Goal: Information Seeking & Learning: Learn about a topic

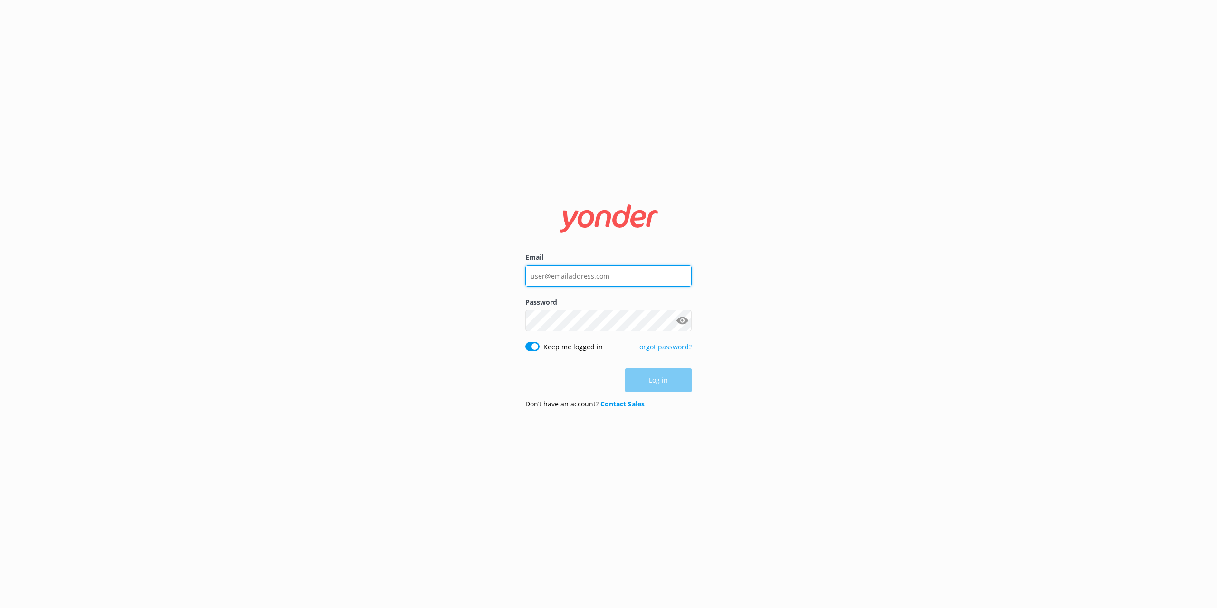
type input "[EMAIL_ADDRESS][DOMAIN_NAME]"
click at [641, 379] on div "Log in" at bounding box center [609, 381] width 166 height 24
click at [642, 379] on button "Log in" at bounding box center [658, 381] width 67 height 24
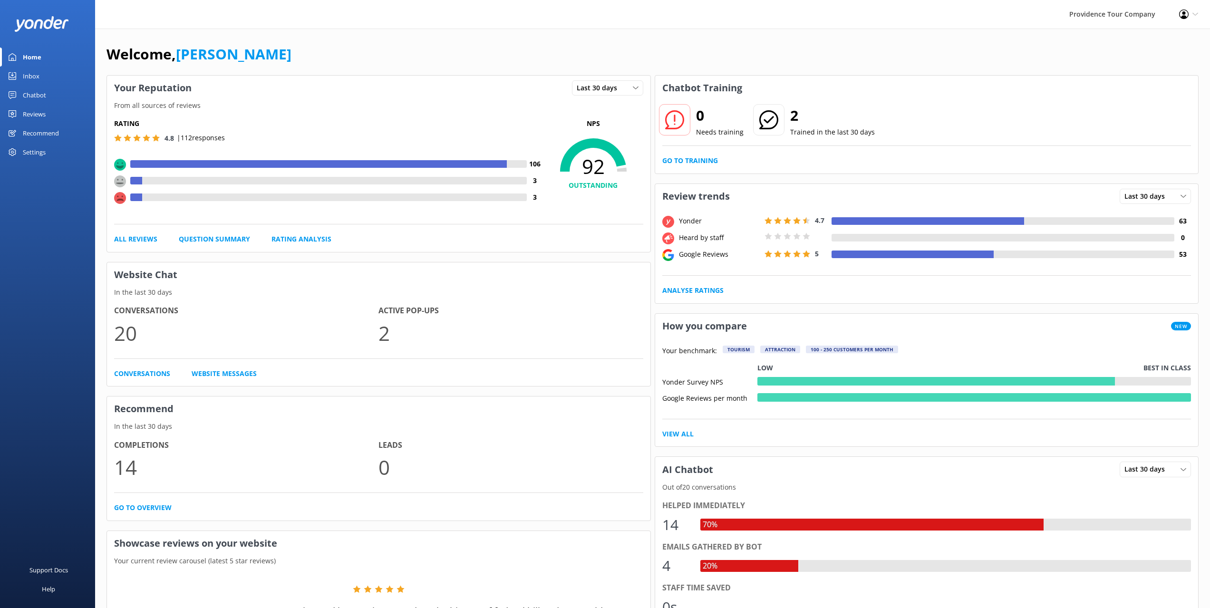
drag, startPoint x: 500, startPoint y: 357, endPoint x: 477, endPoint y: 290, distance: 71.0
drag, startPoint x: 545, startPoint y: 377, endPoint x: 516, endPoint y: 273, distance: 108.8
click at [49, 110] on link "Reviews" at bounding box center [47, 114] width 95 height 19
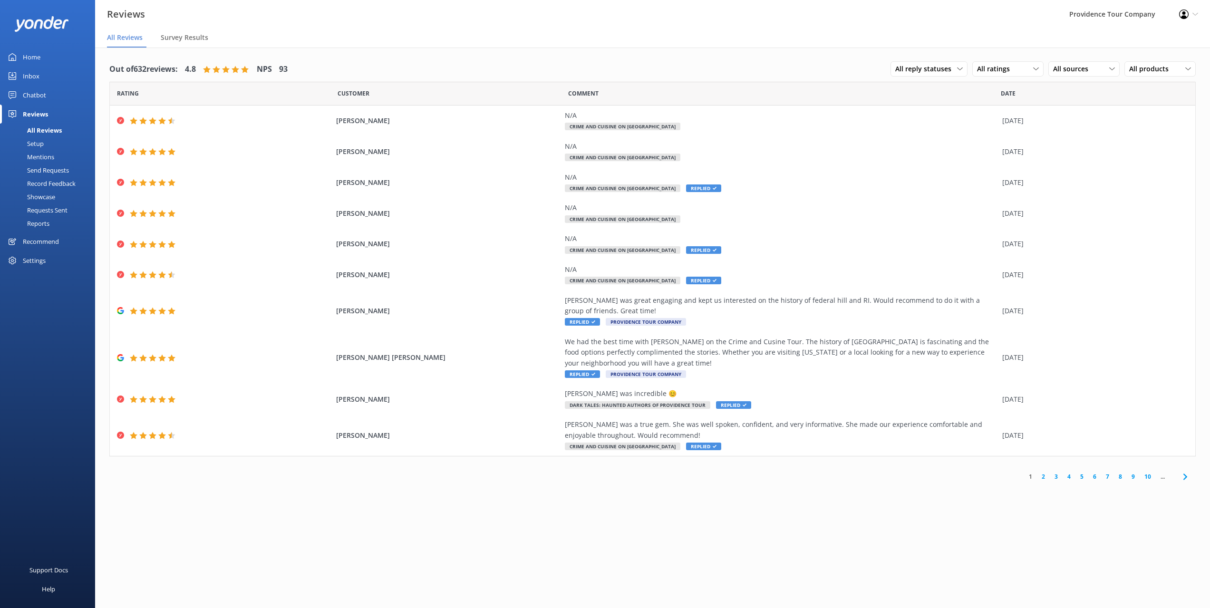
click at [40, 141] on div "Setup" at bounding box center [25, 143] width 38 height 13
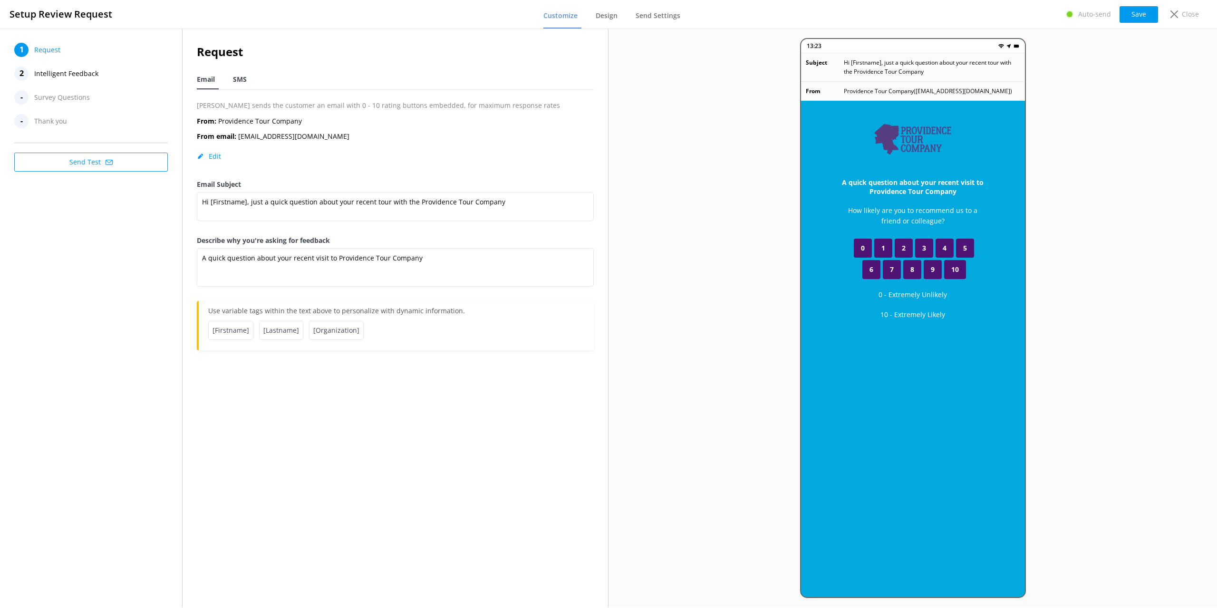
click at [235, 82] on span "SMS" at bounding box center [240, 80] width 14 height 10
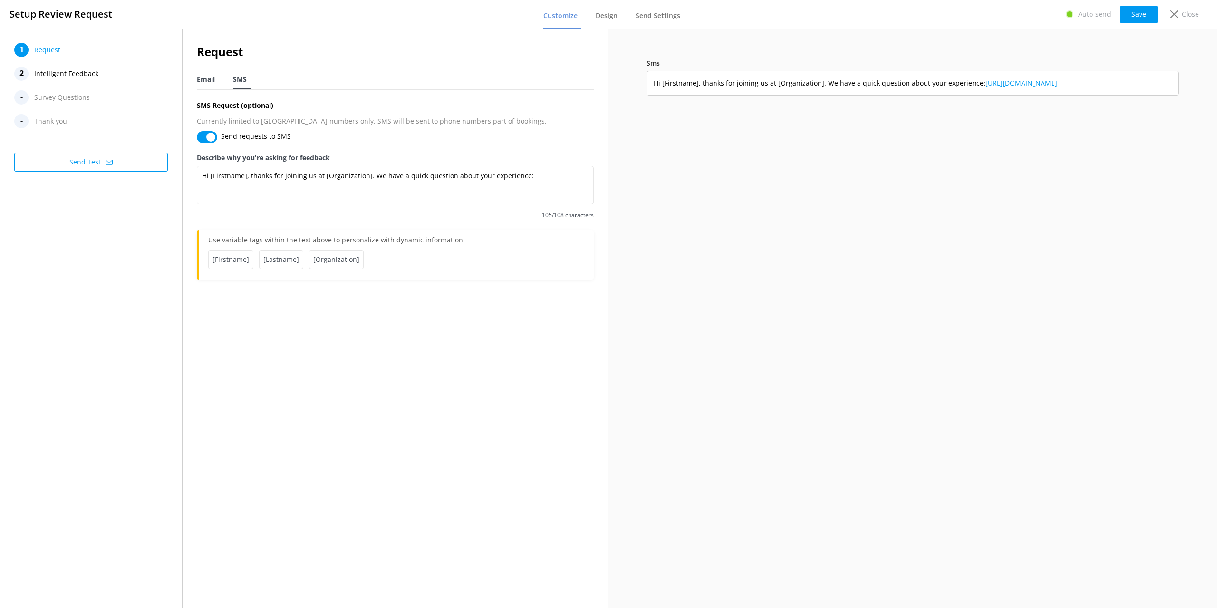
click at [216, 79] on div "Email" at bounding box center [208, 79] width 22 height 19
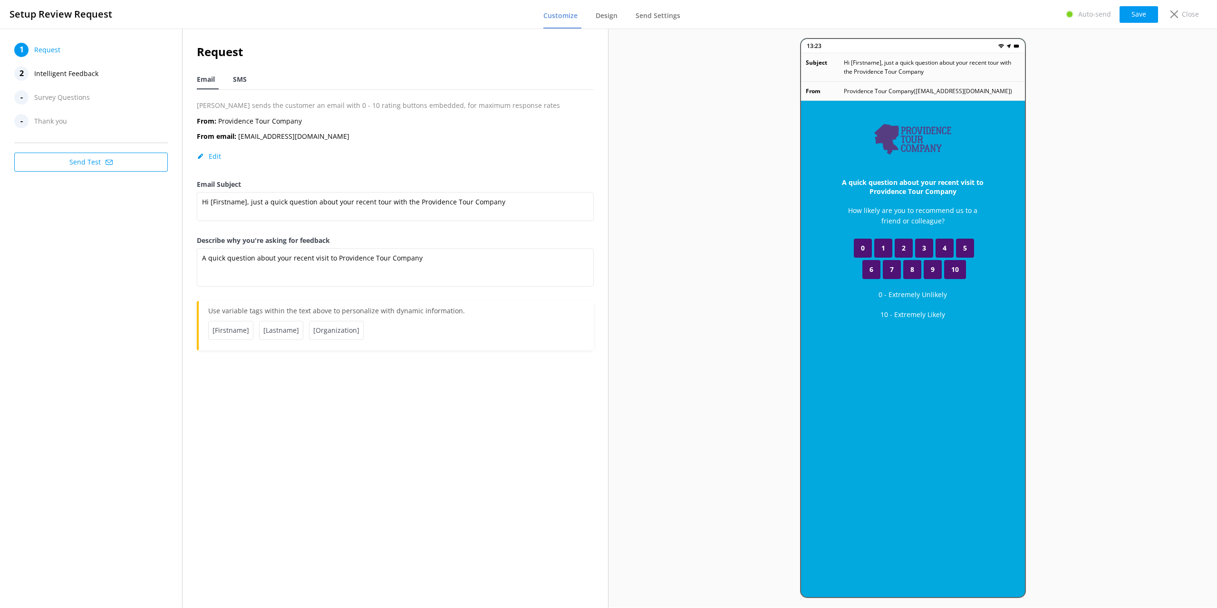
click at [239, 81] on span "SMS" at bounding box center [240, 80] width 14 height 10
type textarea "Hi [Firstname], thanks for joining us at [Organization]. We have a quick questi…"
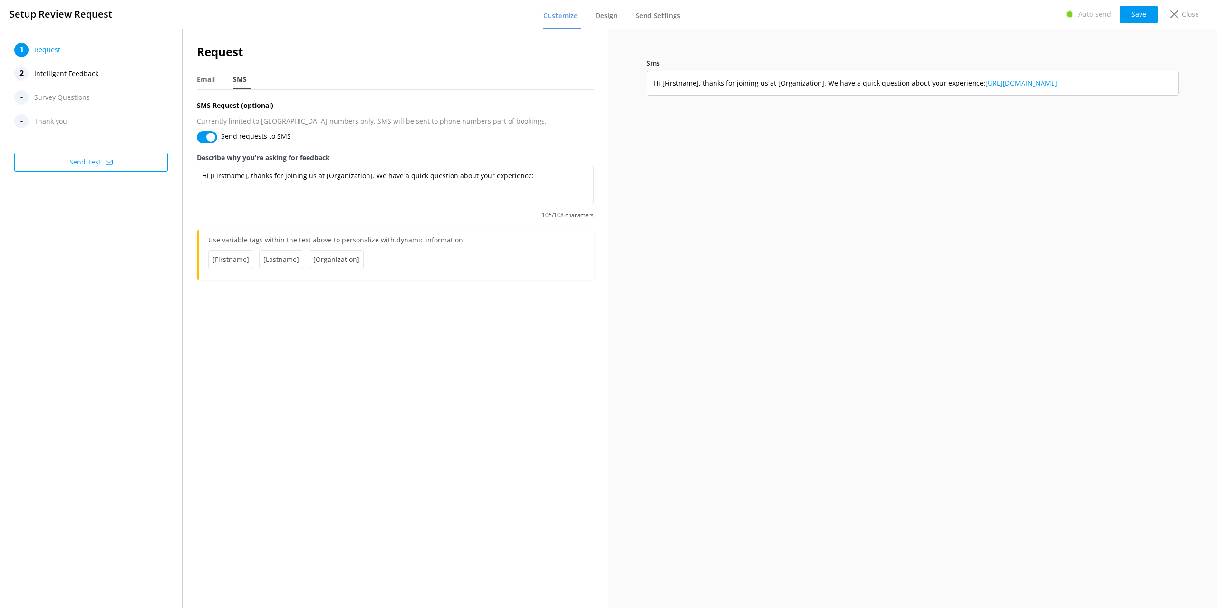
click at [51, 98] on span "Survey Questions" at bounding box center [62, 97] width 56 height 14
click at [55, 78] on span "Intelligent Feedback" at bounding box center [66, 74] width 64 height 14
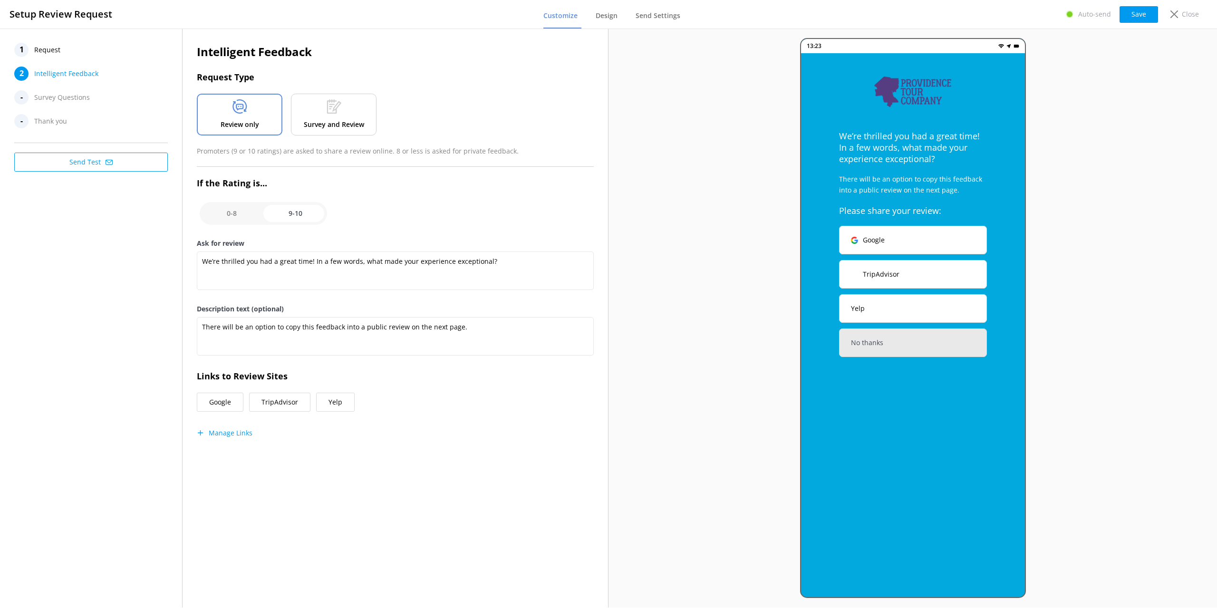
click at [52, 99] on span "Survey Questions" at bounding box center [62, 97] width 56 height 14
click at [42, 50] on span "Request" at bounding box center [47, 50] width 26 height 14
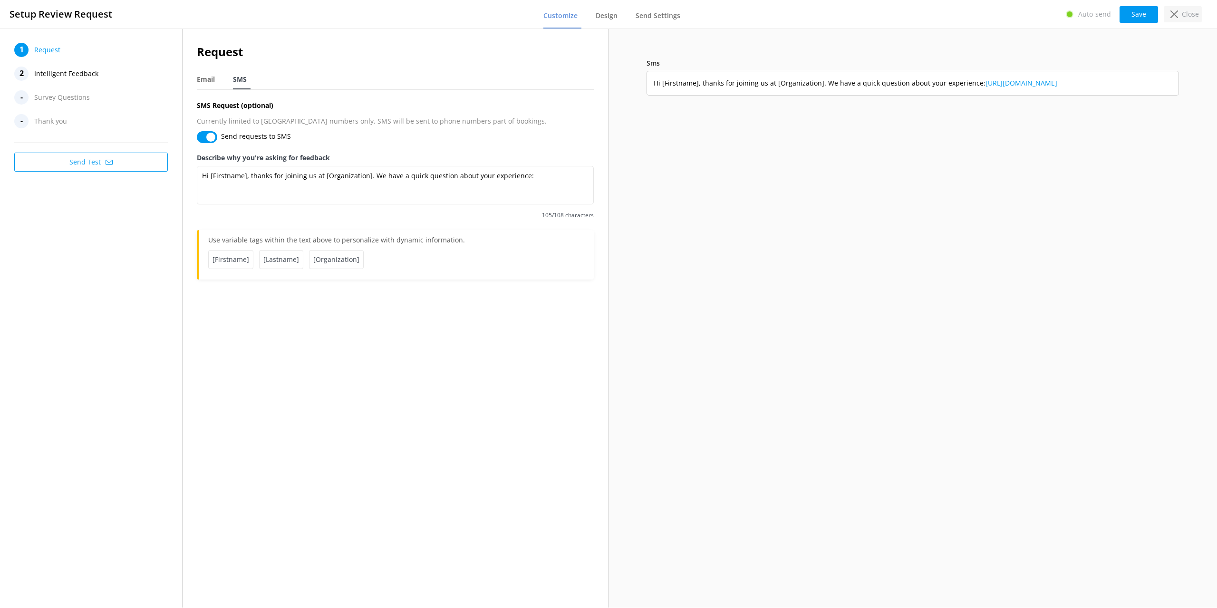
click at [1180, 12] on div "Close" at bounding box center [1183, 14] width 38 height 16
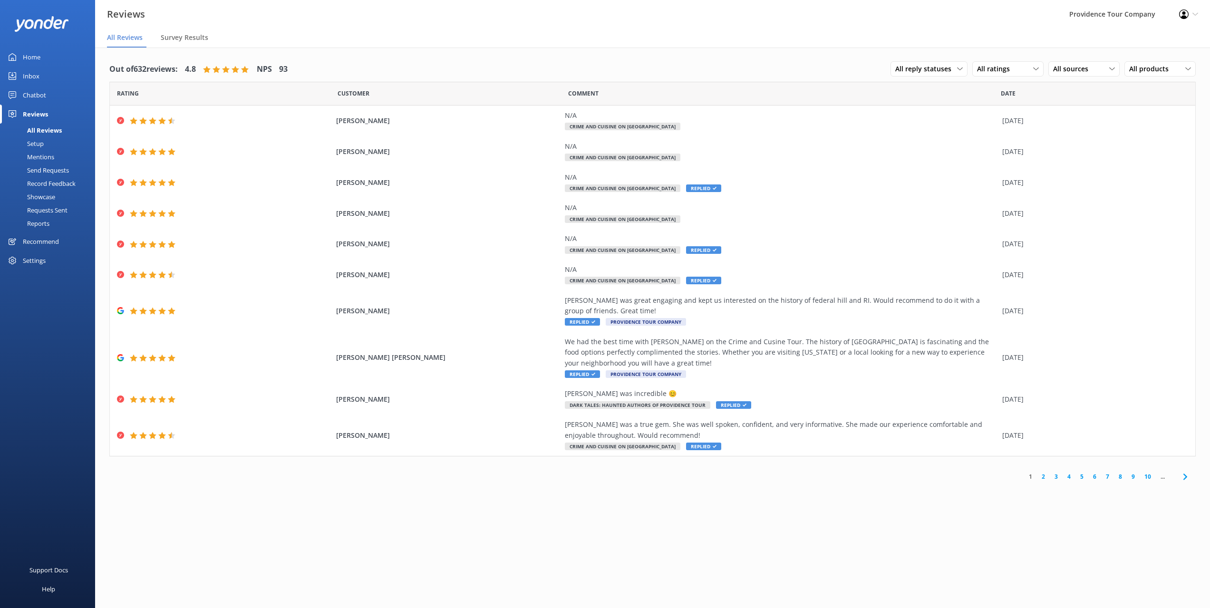
click at [1188, 478] on icon at bounding box center [1185, 476] width 11 height 11
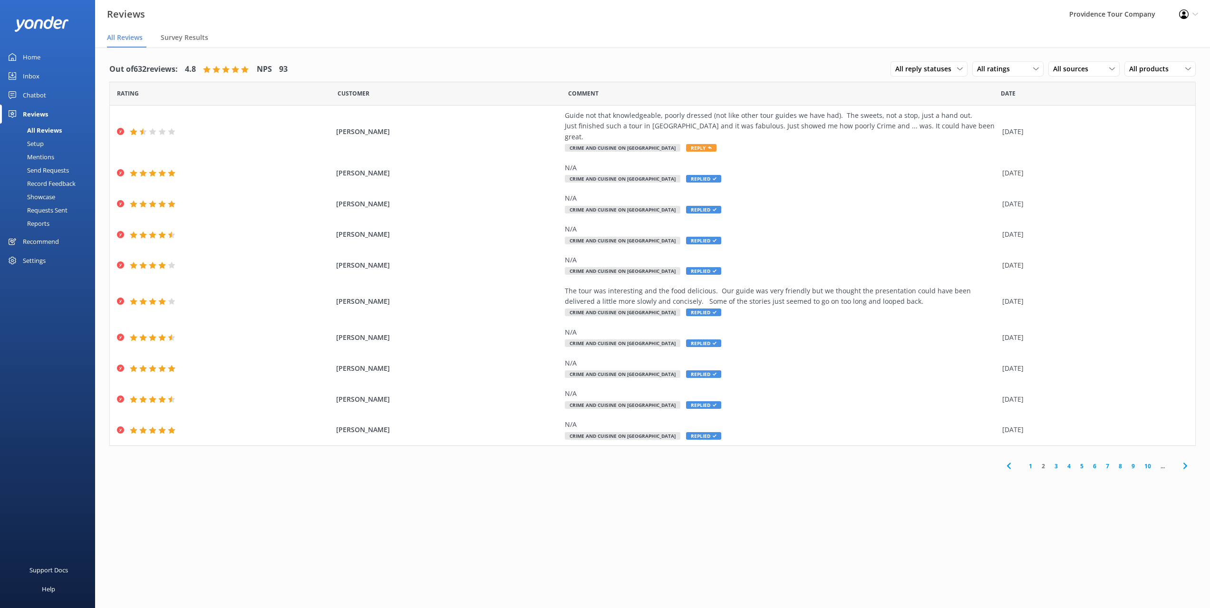
click at [1187, 463] on use at bounding box center [1185, 466] width 4 height 6
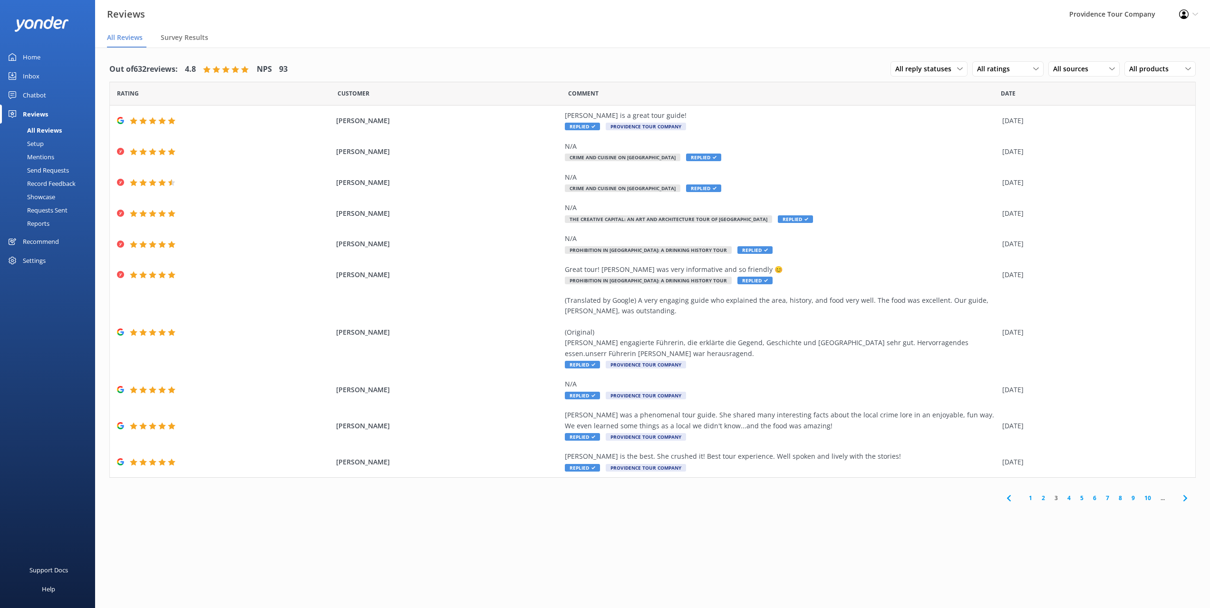
click at [1186, 499] on use at bounding box center [1185, 498] width 4 height 6
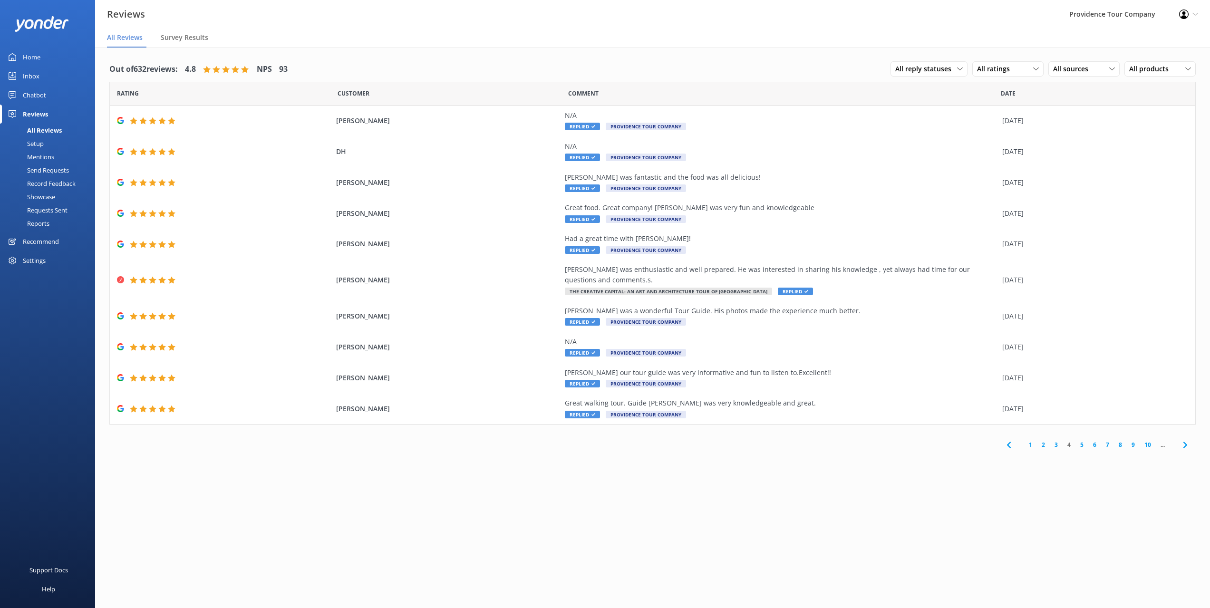
click at [1183, 450] on icon at bounding box center [1185, 444] width 11 height 11
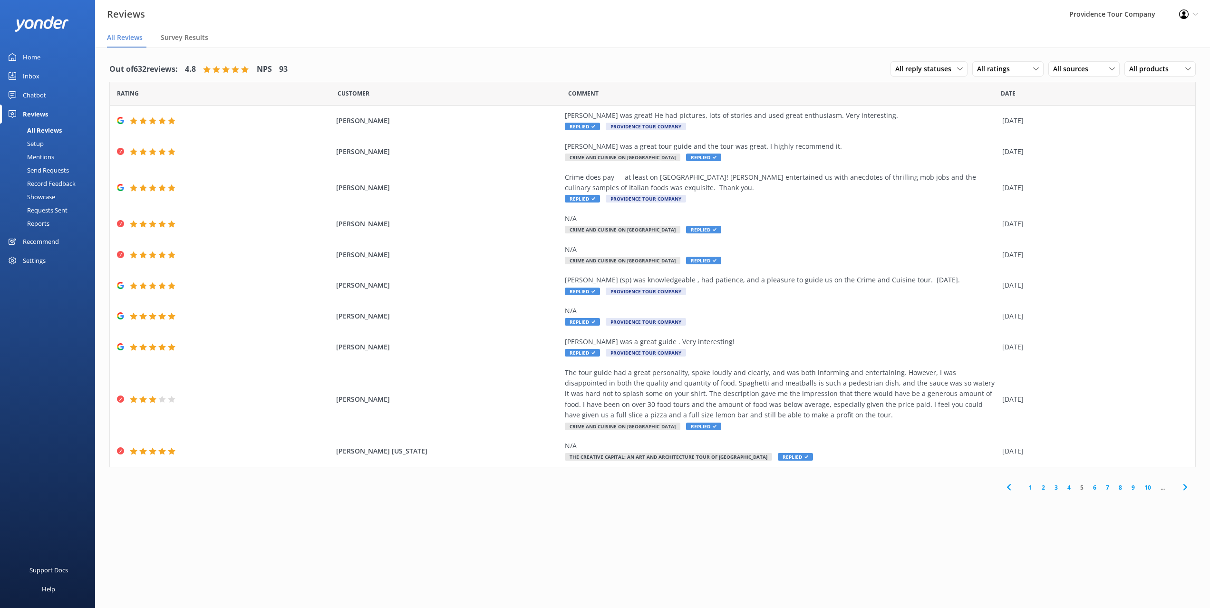
click at [1187, 486] on icon at bounding box center [1185, 487] width 11 height 11
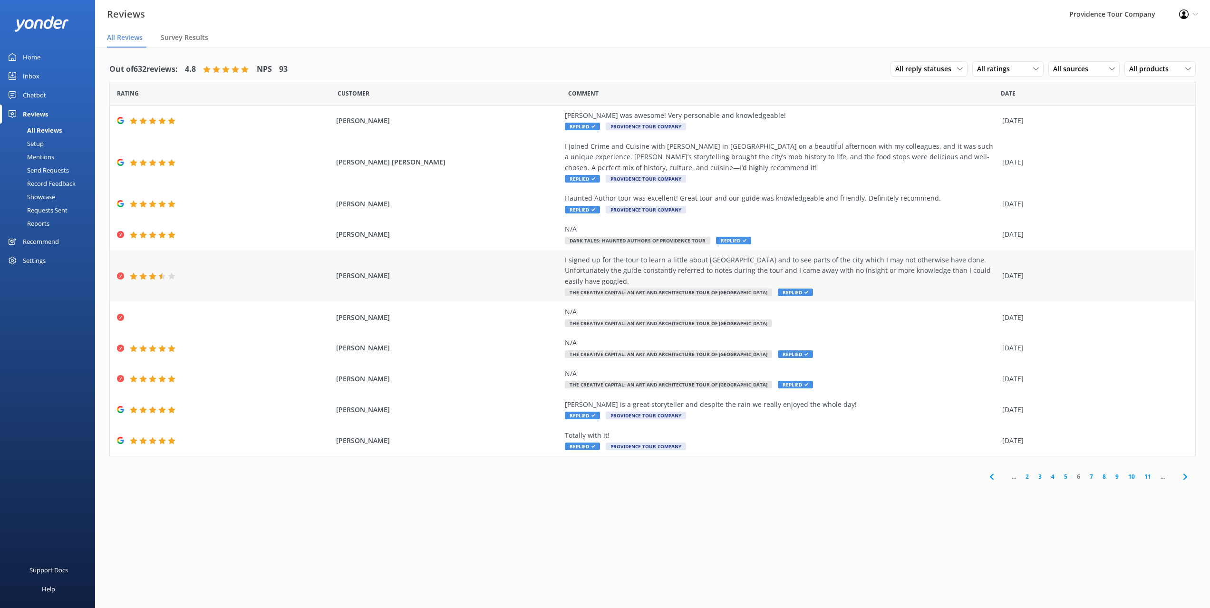
click at [689, 266] on div "I signed up for the tour to learn a little about [GEOGRAPHIC_DATA] and to see p…" at bounding box center [781, 271] width 433 height 32
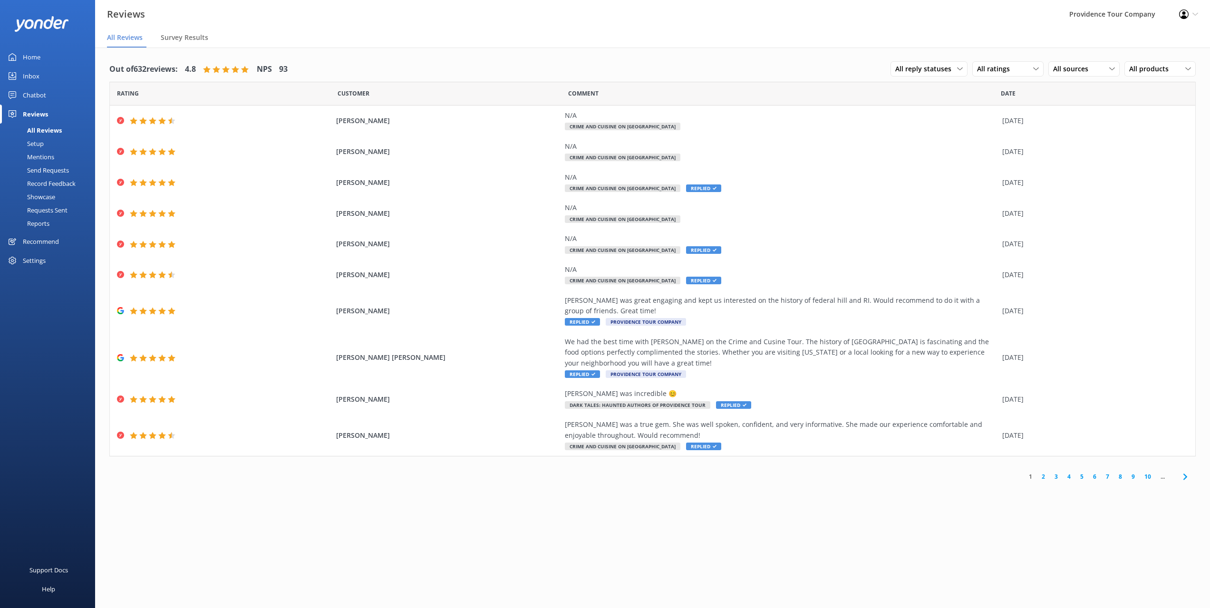
click at [1070, 477] on link "4" at bounding box center [1069, 476] width 13 height 9
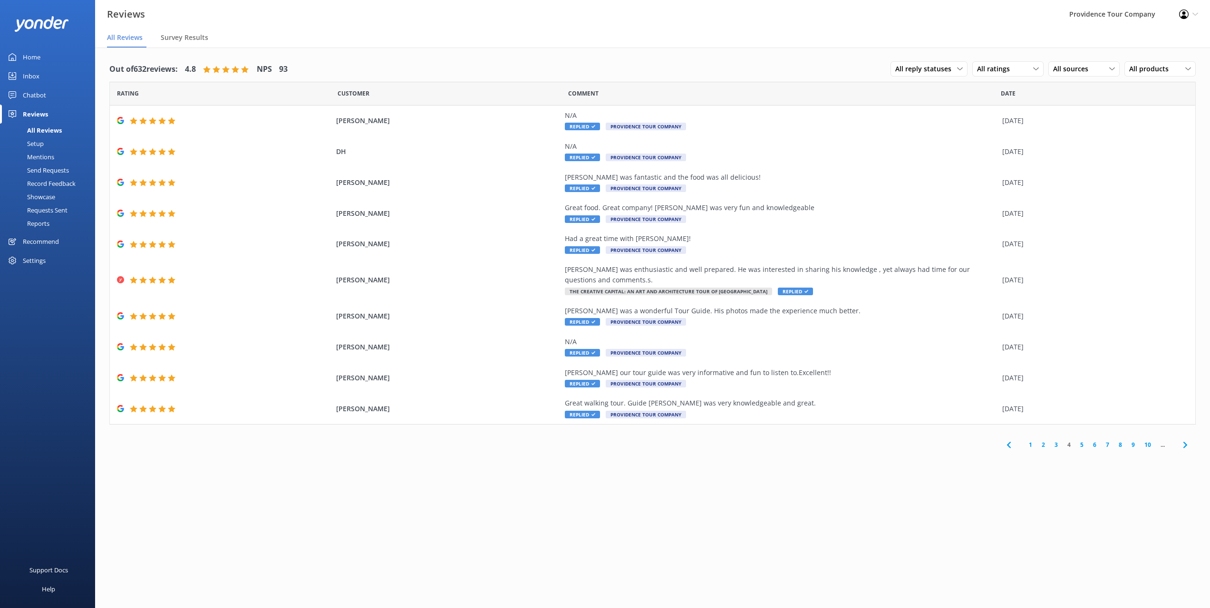
click at [1188, 445] on icon at bounding box center [1185, 444] width 11 height 11
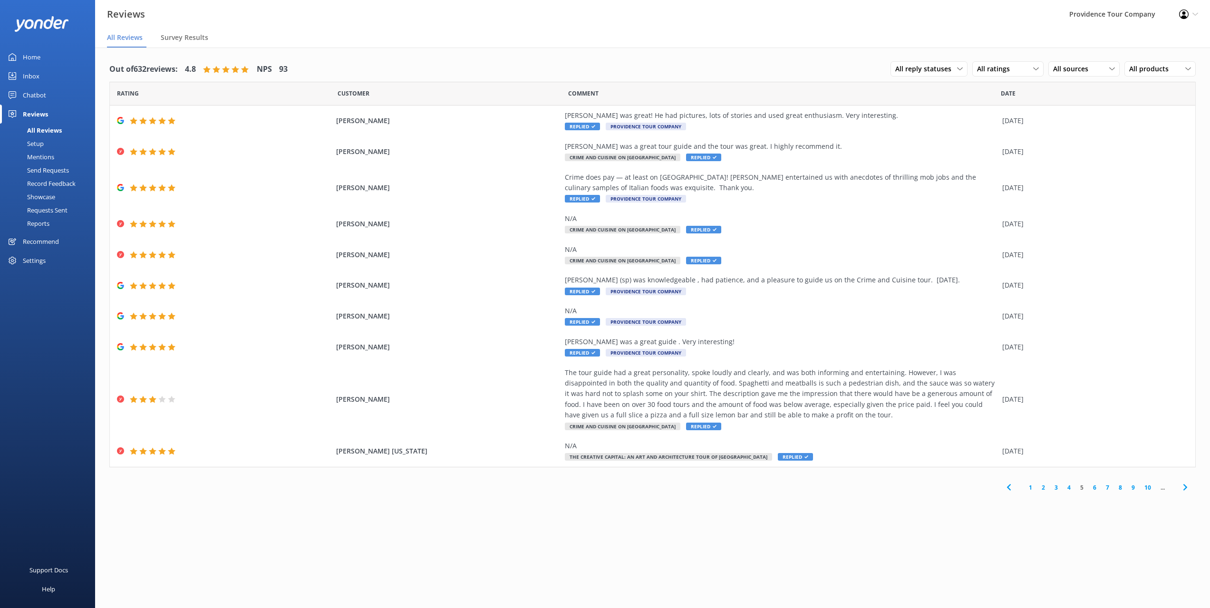
click at [1187, 483] on icon at bounding box center [1185, 487] width 11 height 11
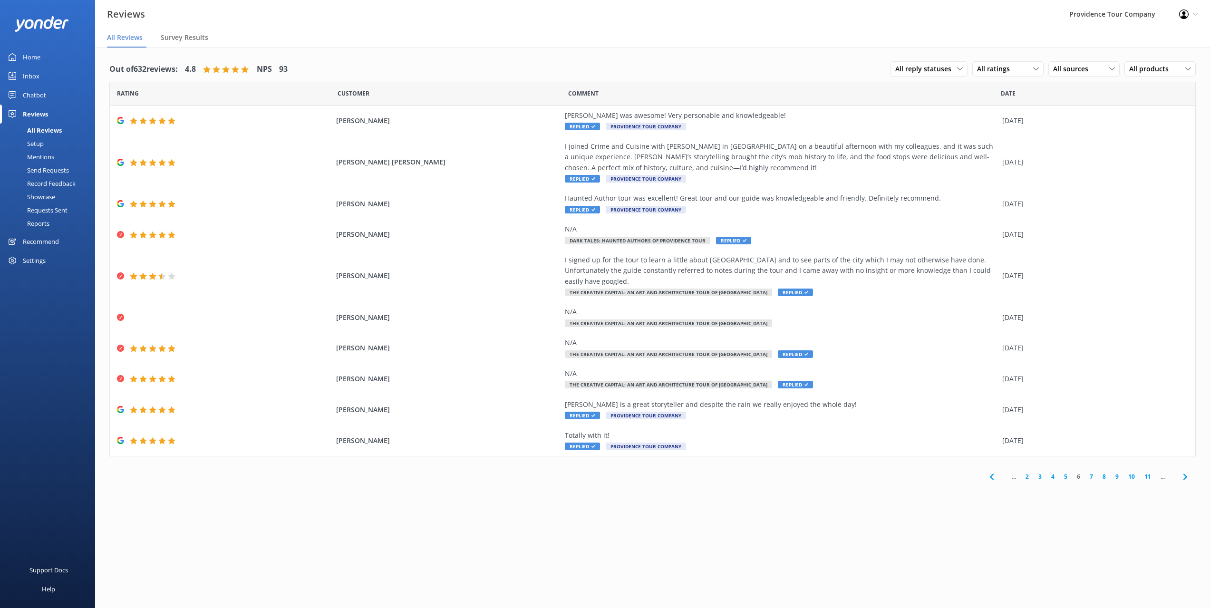
click at [1187, 483] on span at bounding box center [1185, 476] width 21 height 21
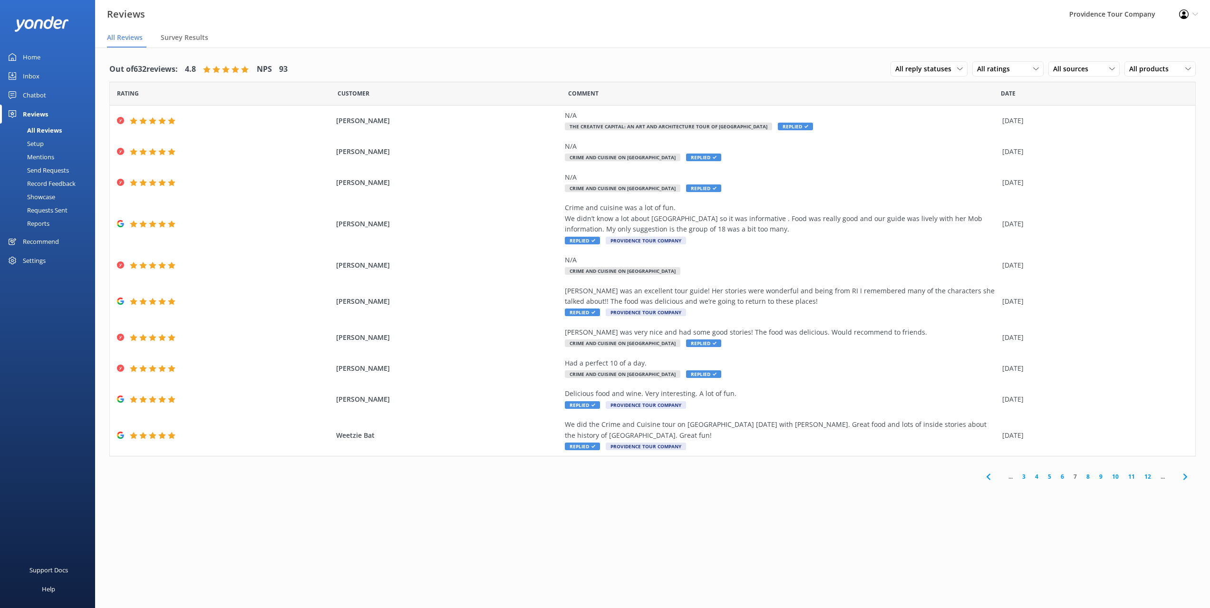
click at [1187, 480] on icon at bounding box center [1185, 476] width 11 height 11
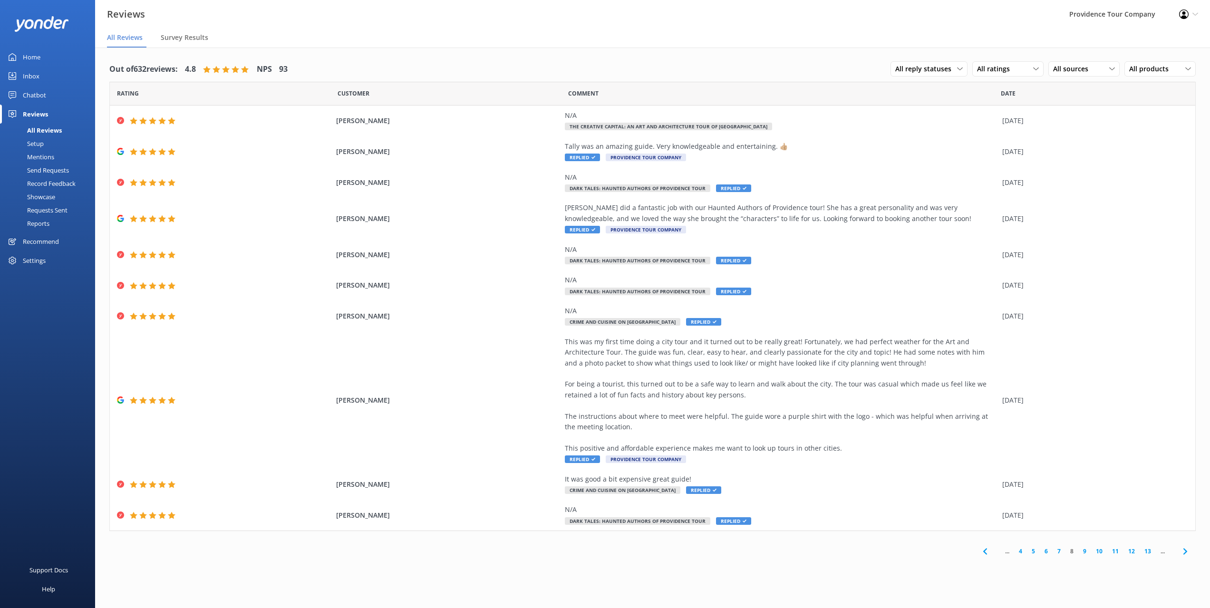
click at [1185, 552] on icon at bounding box center [1185, 551] width 11 height 11
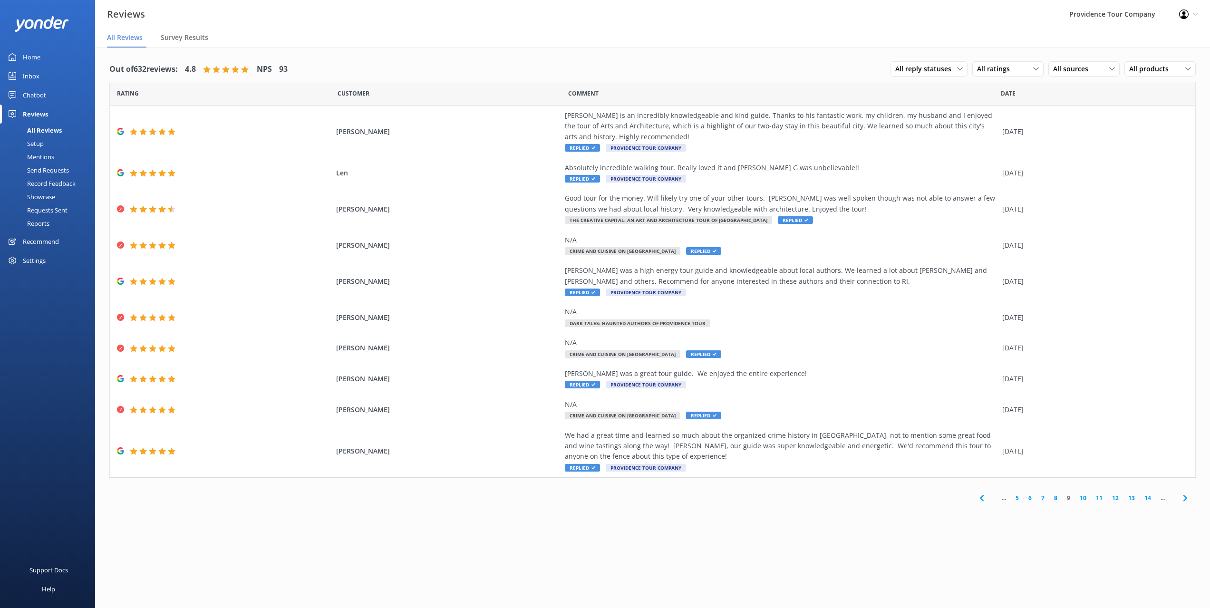
click at [1184, 496] on icon at bounding box center [1185, 498] width 11 height 11
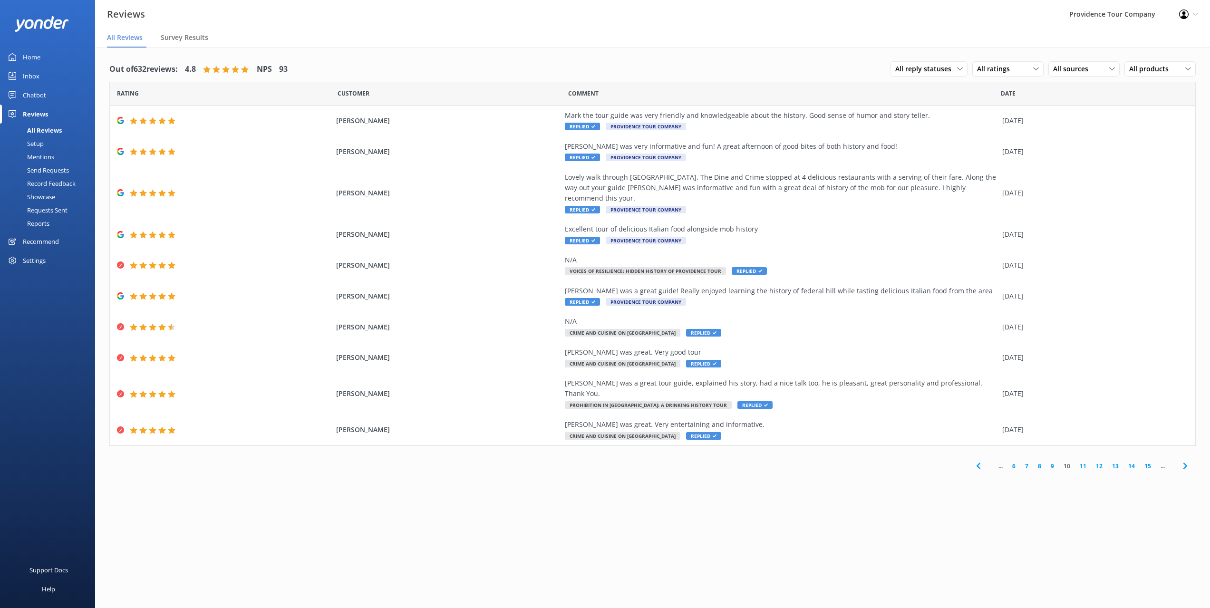
click at [45, 159] on div "Mentions" at bounding box center [30, 156] width 49 height 13
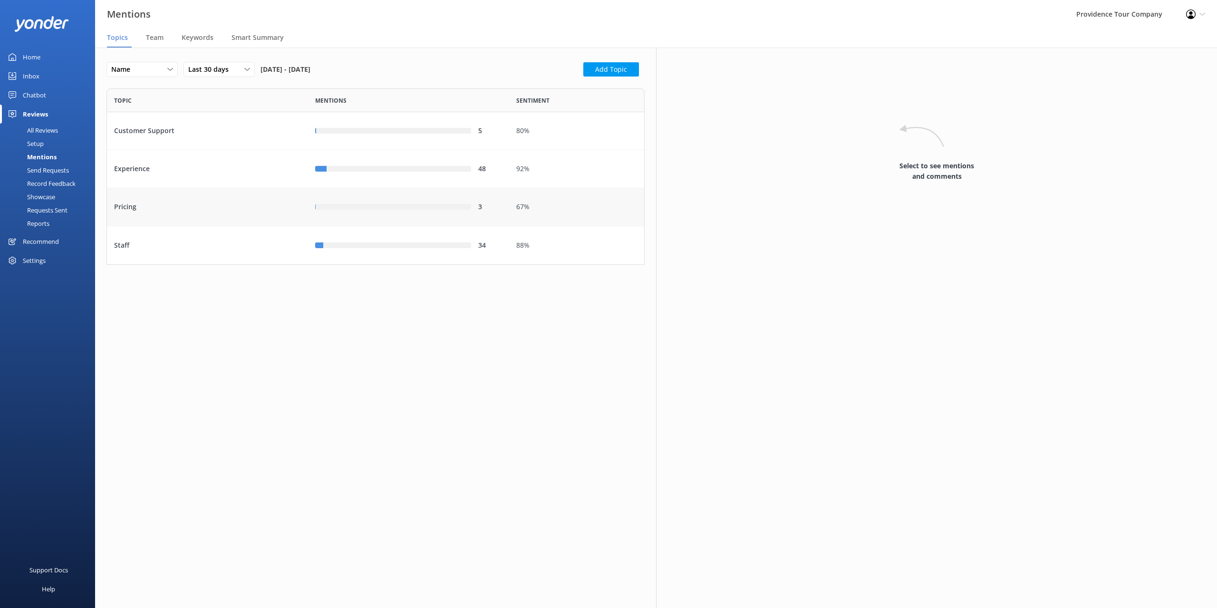
scroll to position [169, 531]
click at [156, 40] on span "Team" at bounding box center [155, 38] width 18 height 10
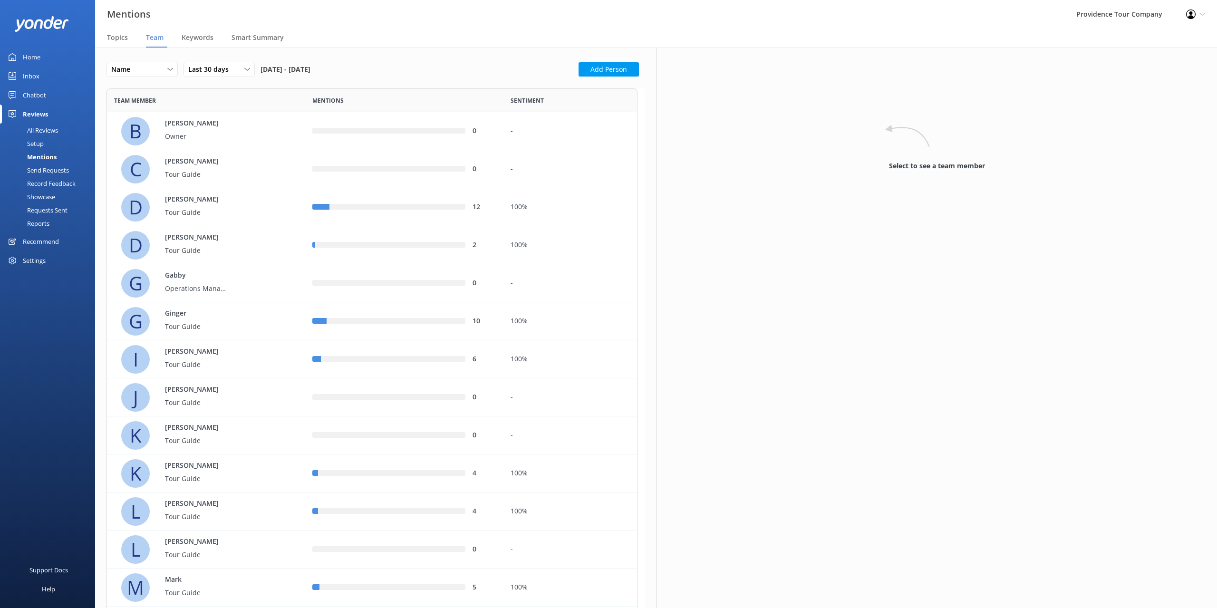
scroll to position [740, 524]
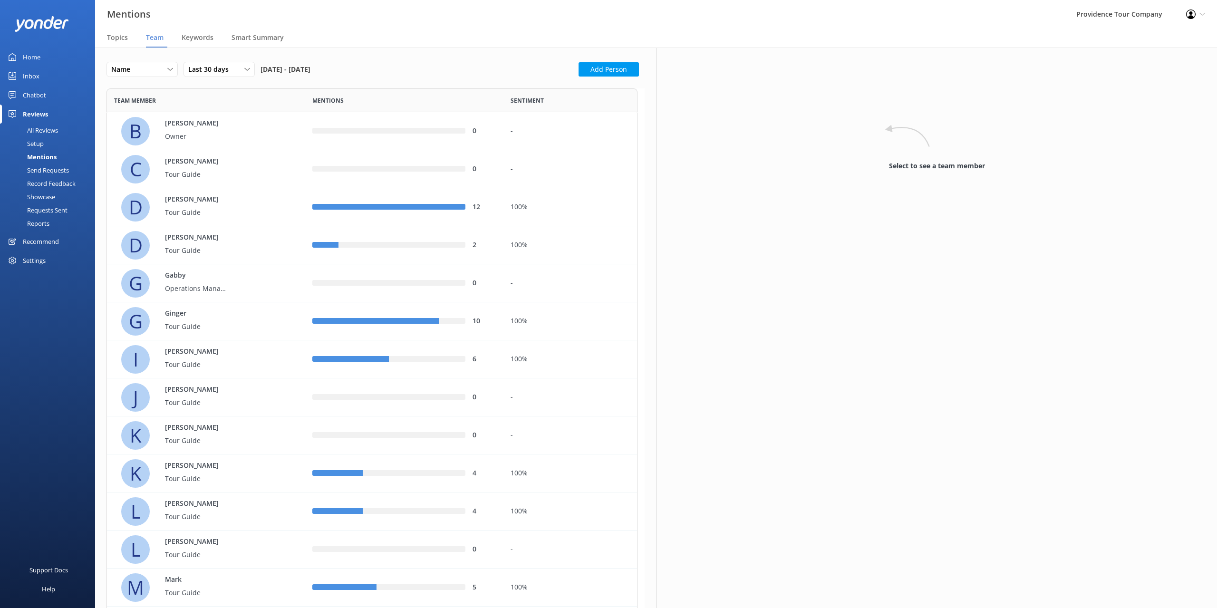
click at [229, 78] on div "Last 30 days Last 7 days Last 30 days Last 90 days Last 180 days Custom" at bounding box center [222, 72] width 77 height 21
click at [229, 72] on span "Last 30 days" at bounding box center [211, 69] width 46 height 10
click at [228, 146] on link "Last 180 days" at bounding box center [226, 146] width 85 height 19
drag, startPoint x: 261, startPoint y: 257, endPoint x: 252, endPoint y: 230, distance: 28.4
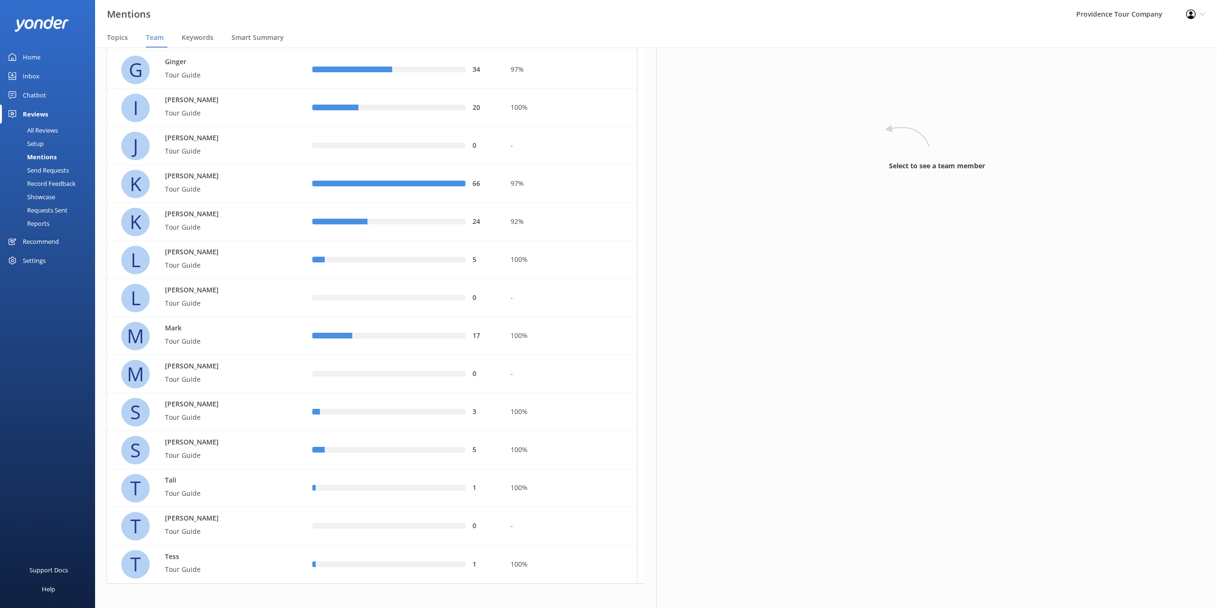
scroll to position [256, 0]
